Goal: Book appointment/travel/reservation

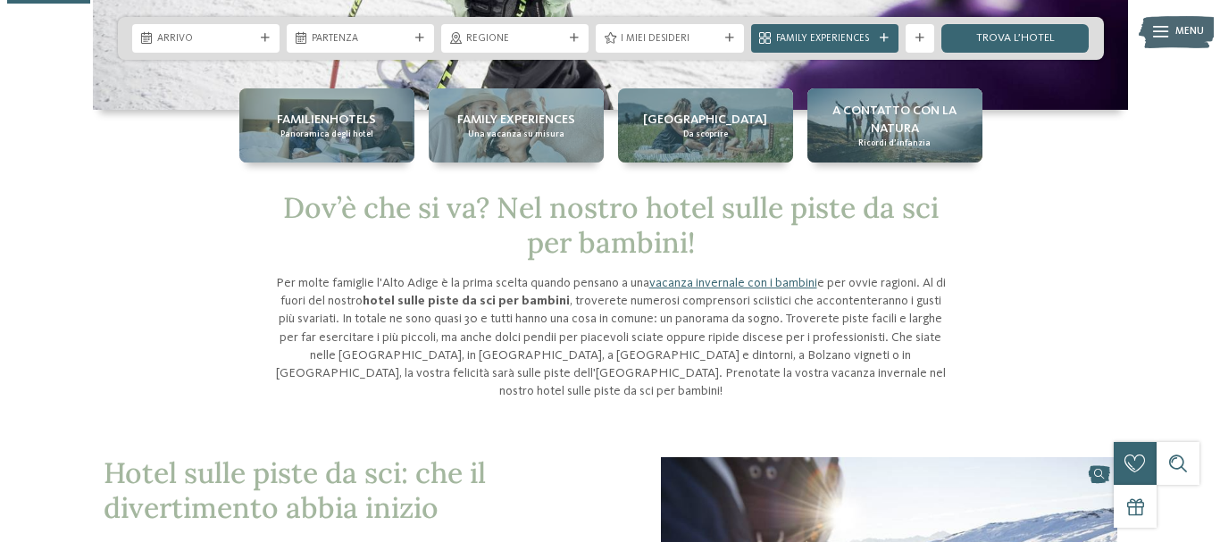
scroll to position [268, 0]
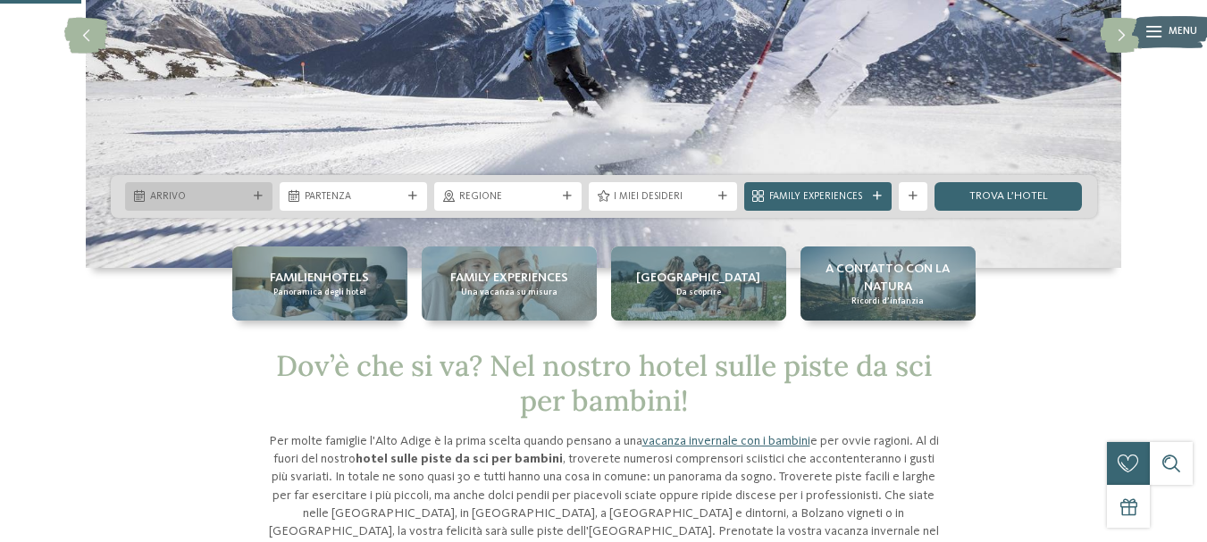
click at [263, 196] on div at bounding box center [258, 196] width 14 height 9
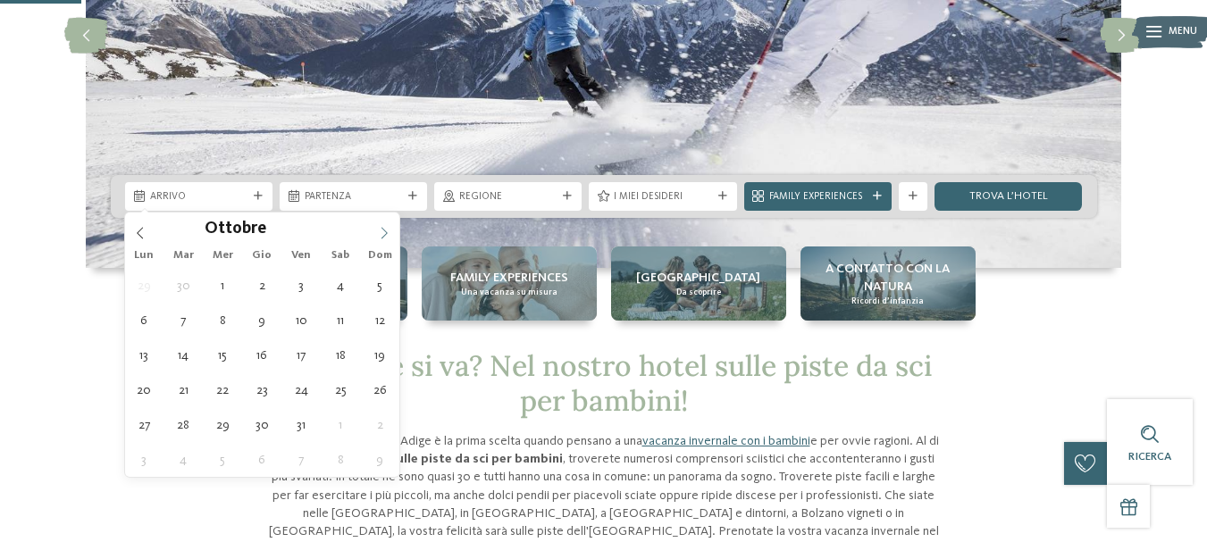
click at [384, 231] on icon at bounding box center [384, 233] width 13 height 13
click at [387, 230] on icon at bounding box center [384, 233] width 13 height 13
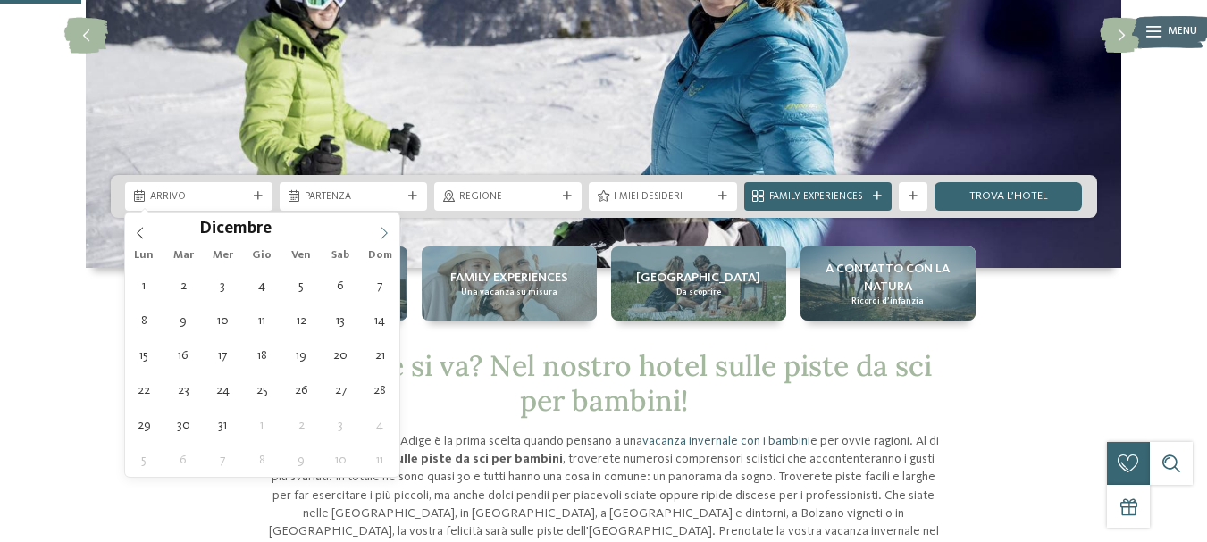
click at [388, 228] on icon at bounding box center [384, 233] width 13 height 13
type input "****"
click at [384, 232] on icon at bounding box center [384, 233] width 13 height 13
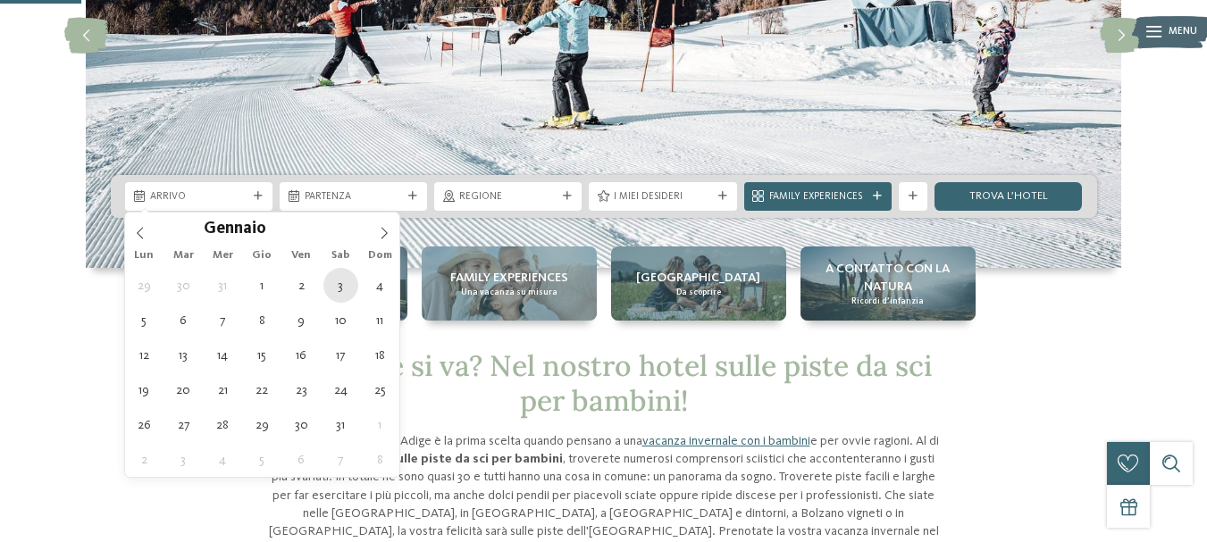
type div "[DATE]"
type input "****"
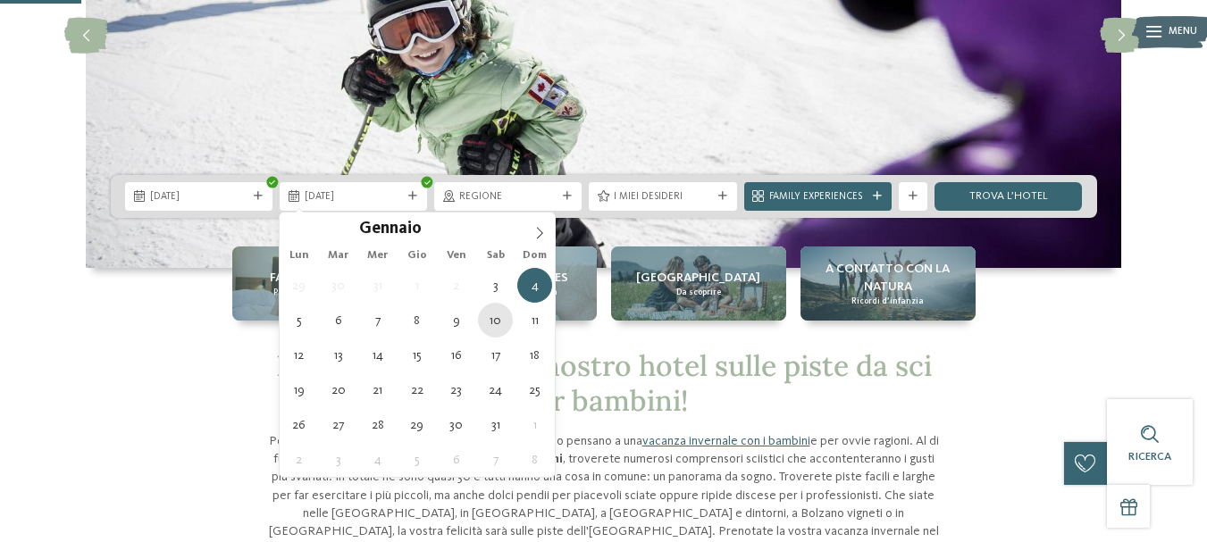
type div "[DATE]"
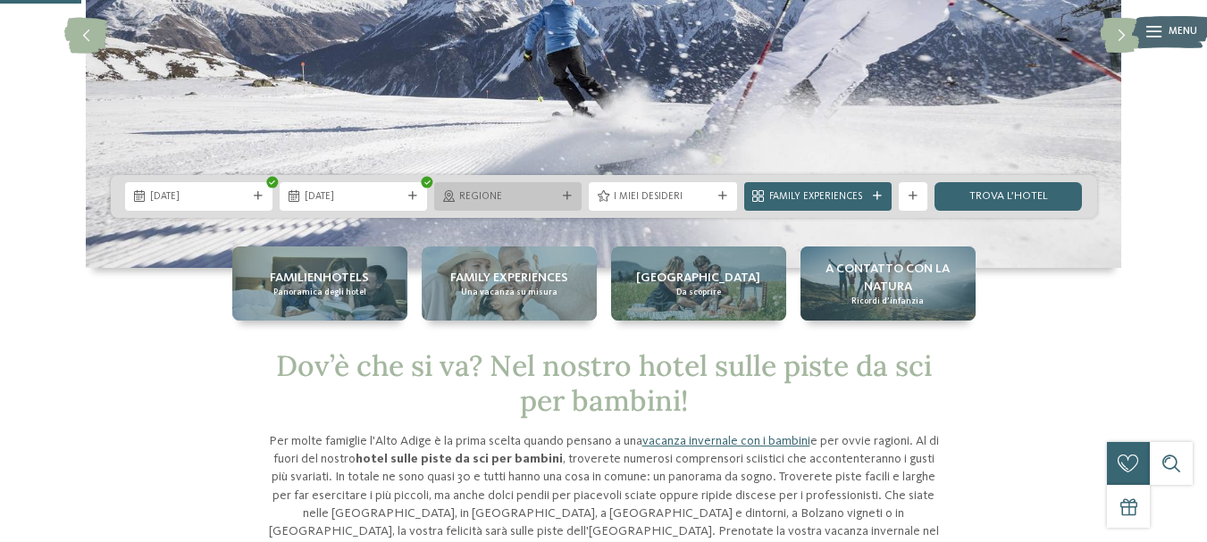
click at [564, 196] on icon at bounding box center [567, 196] width 9 height 9
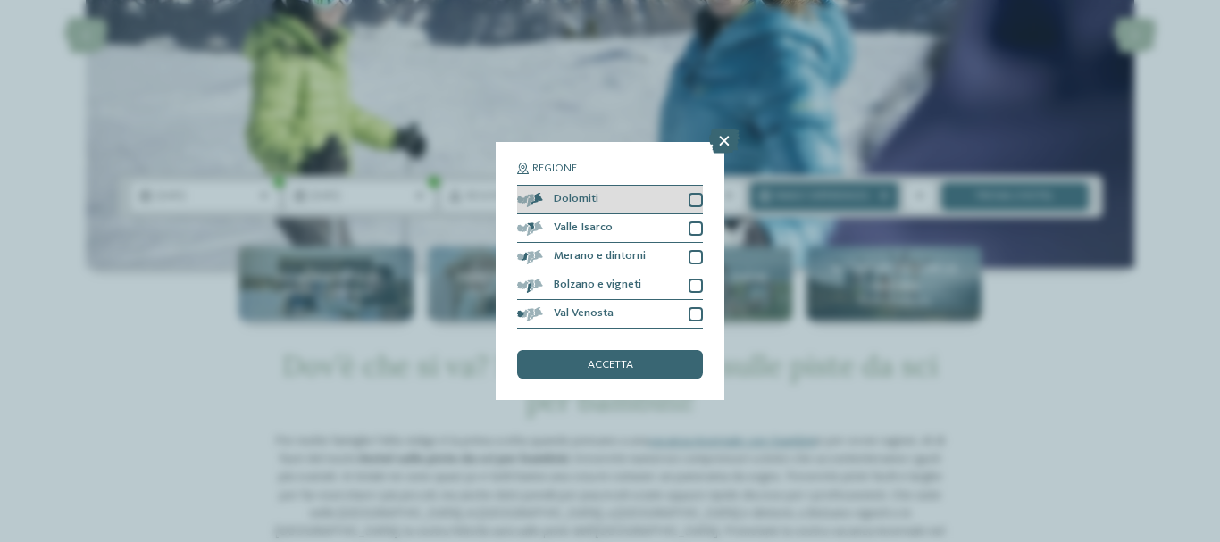
click at [693, 201] on div at bounding box center [696, 200] width 14 height 14
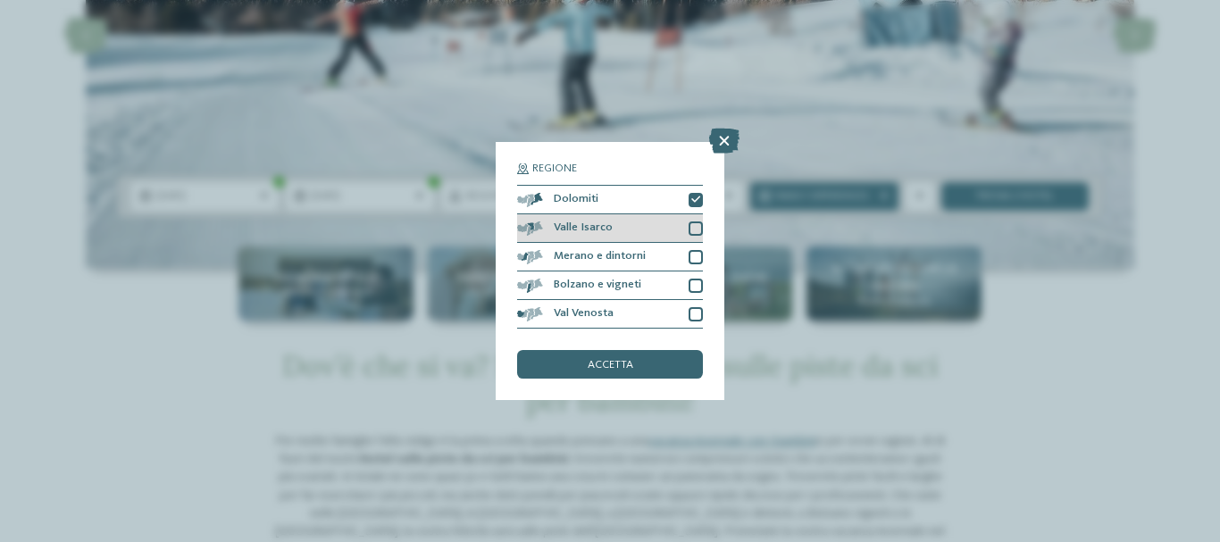
click at [695, 224] on div at bounding box center [696, 229] width 14 height 14
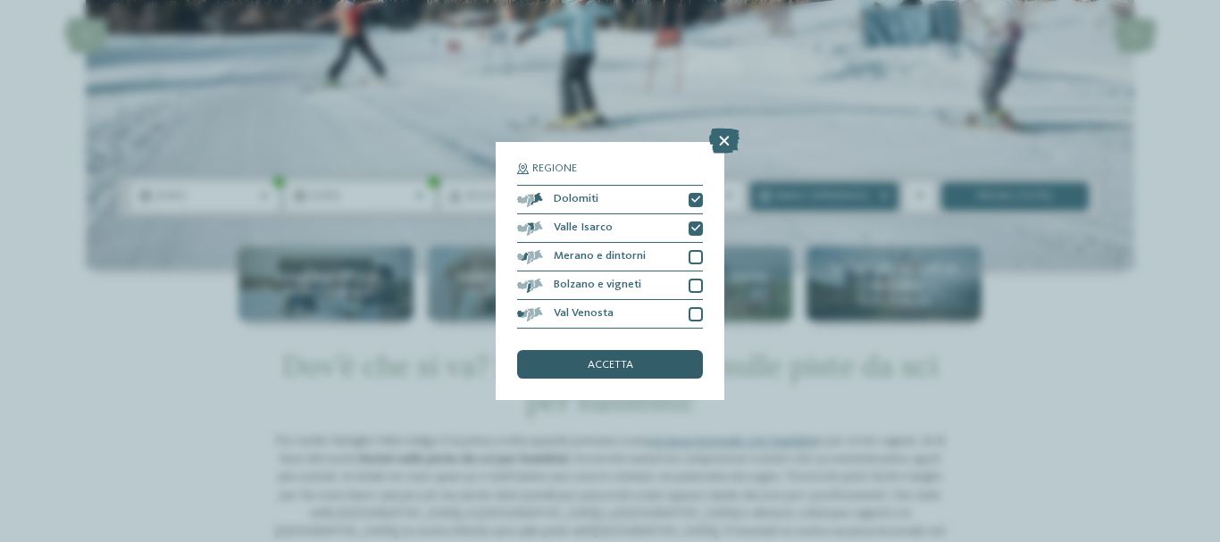
click at [610, 365] on span "accetta" at bounding box center [611, 366] width 46 height 12
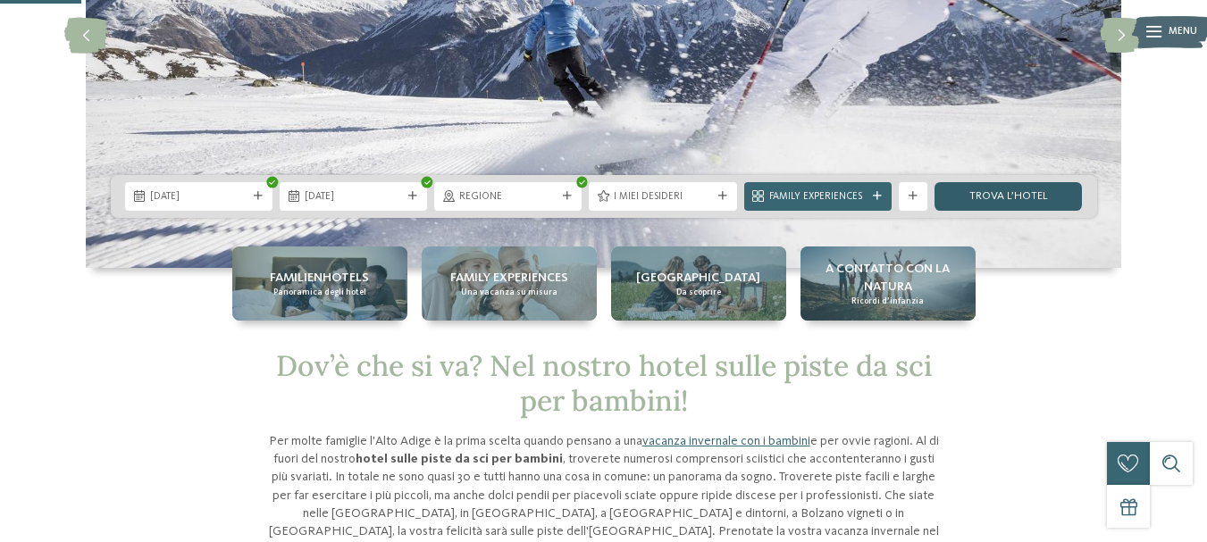
click at [1017, 198] on link "trova l’hotel" at bounding box center [1007, 196] width 147 height 29
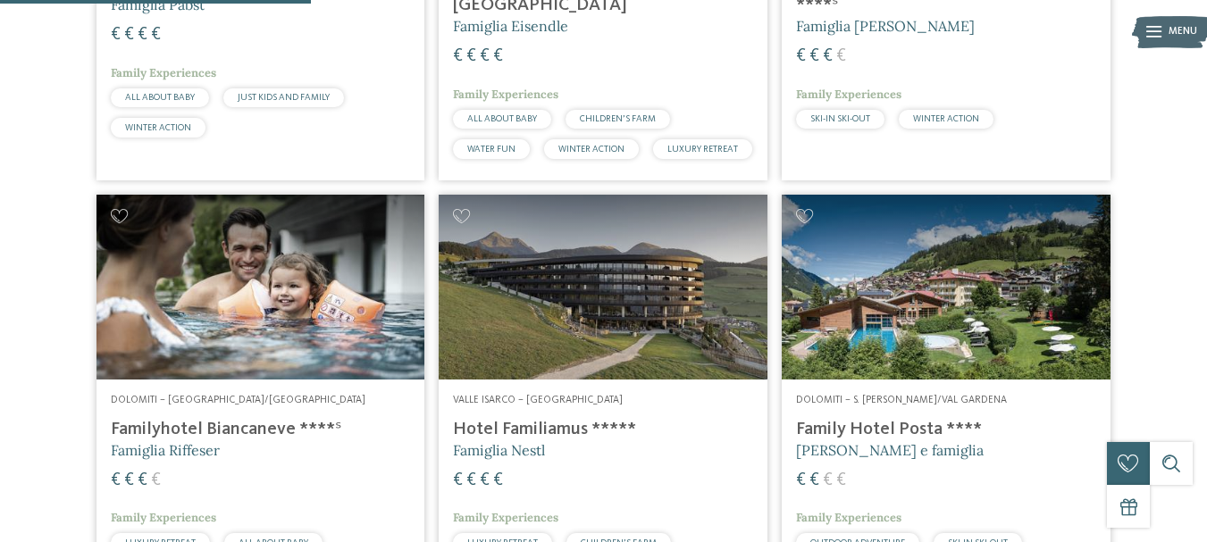
scroll to position [798, 0]
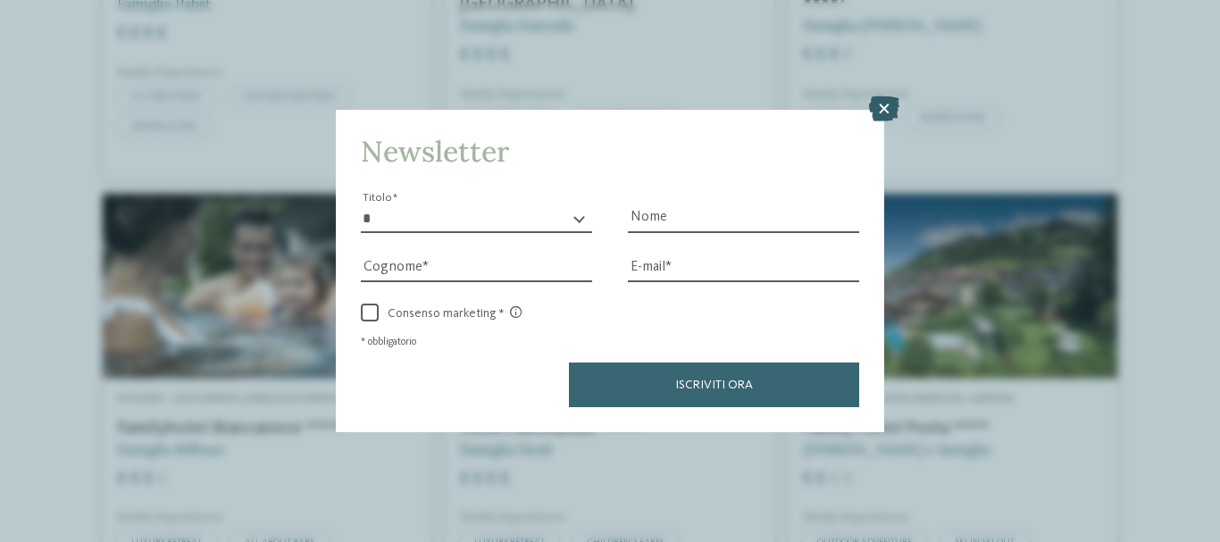
click at [890, 107] on icon at bounding box center [884, 108] width 30 height 25
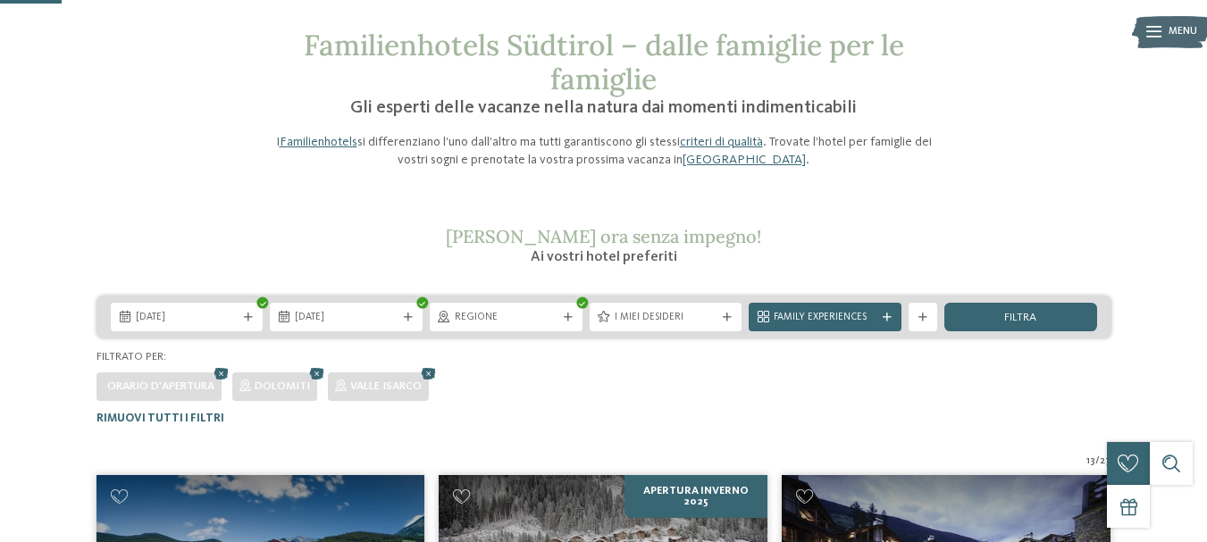
scroll to position [0, 0]
